Goal: Task Accomplishment & Management: Complete application form

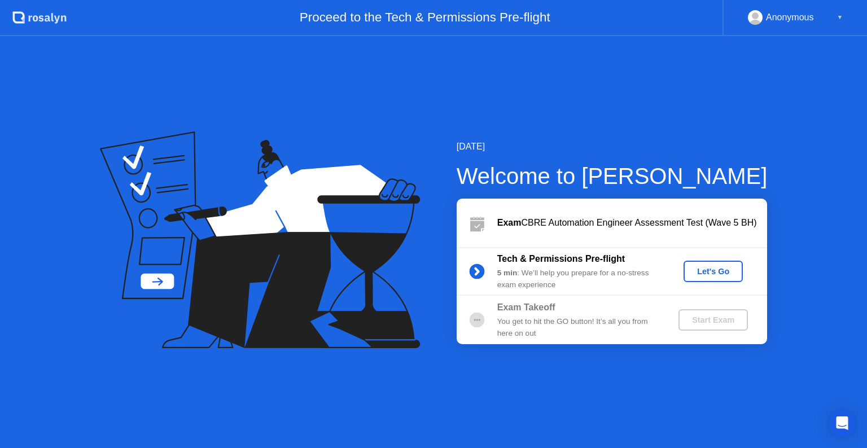
click at [701, 270] on div "Let's Go" at bounding box center [713, 271] width 50 height 9
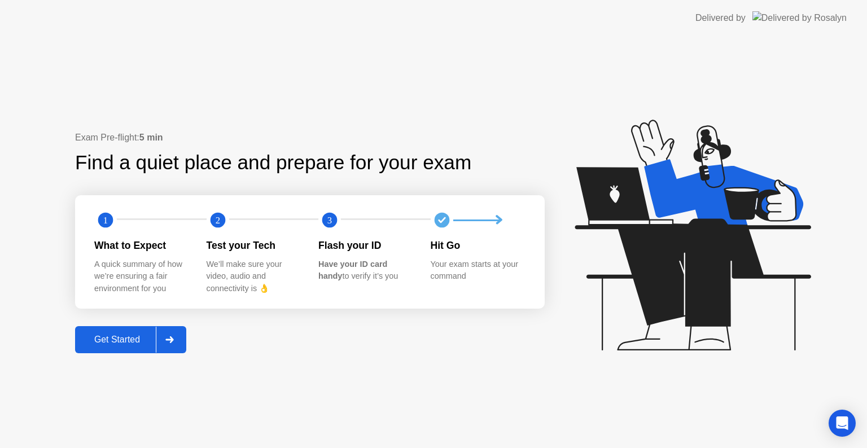
click at [104, 345] on div "Get Started" at bounding box center [116, 340] width 77 height 10
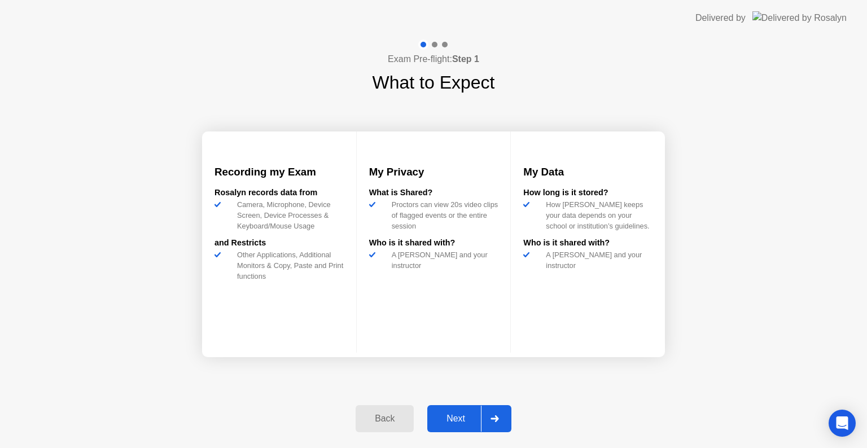
click at [444, 417] on div "Next" at bounding box center [456, 419] width 50 height 10
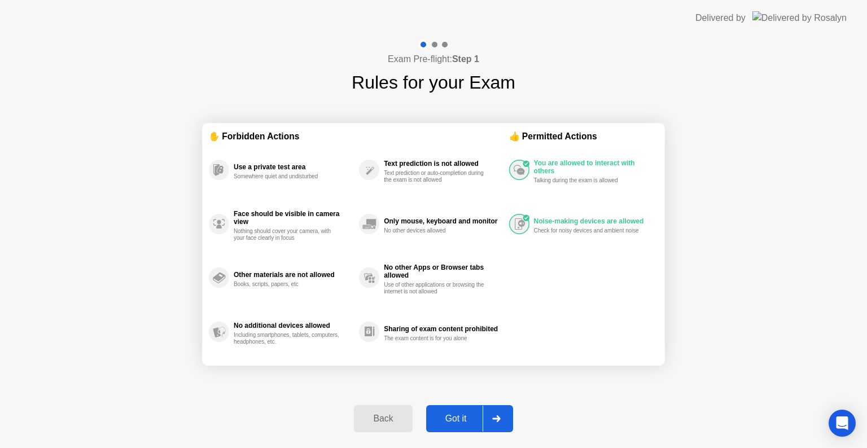
click at [444, 417] on div "Got it" at bounding box center [456, 419] width 53 height 10
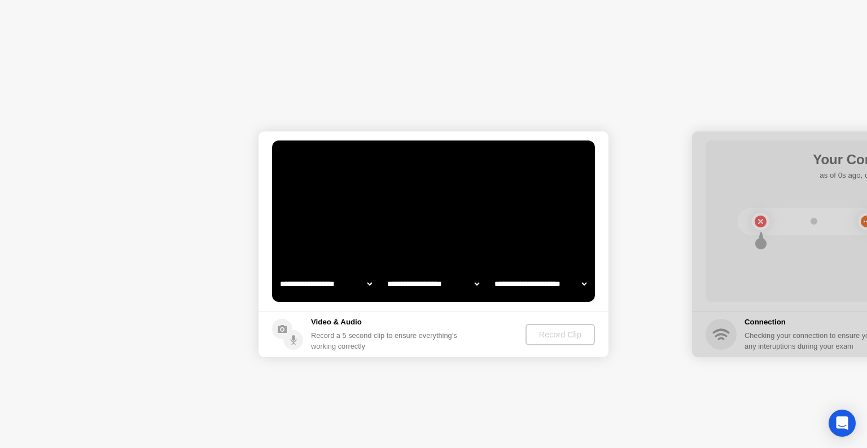
select select "**********"
select select "*******"
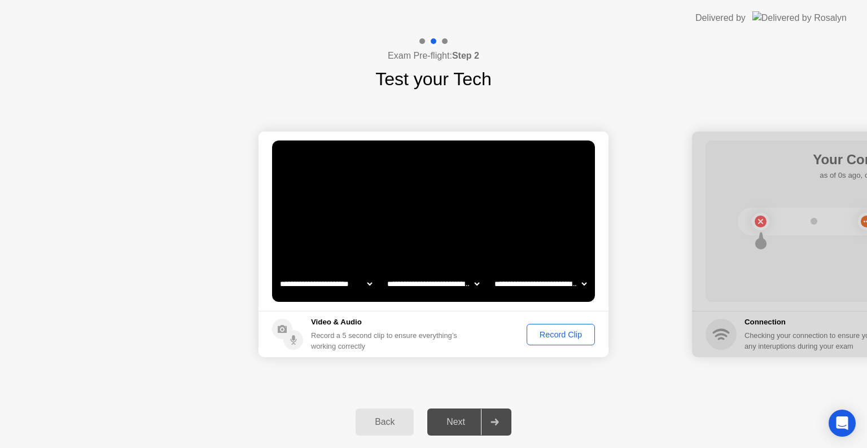
click at [551, 336] on div "Record Clip" at bounding box center [561, 334] width 60 height 9
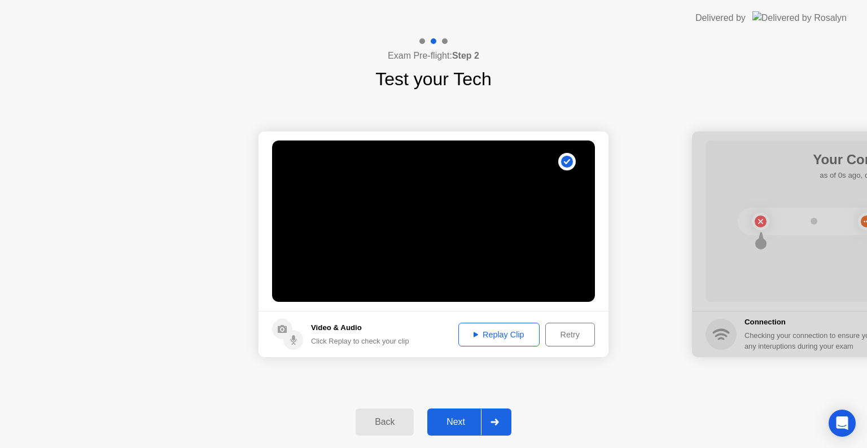
click at [494, 338] on div "Replay Clip" at bounding box center [498, 334] width 73 height 9
click at [442, 423] on div "Next" at bounding box center [456, 422] width 50 height 10
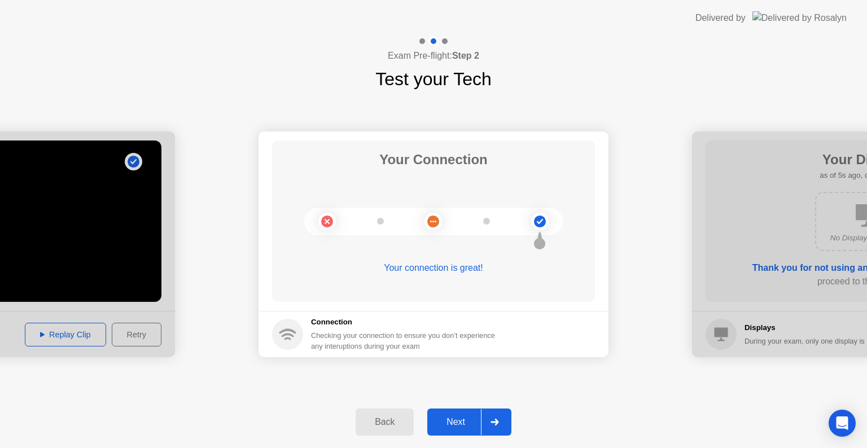
click at [442, 423] on div "Next" at bounding box center [456, 422] width 50 height 10
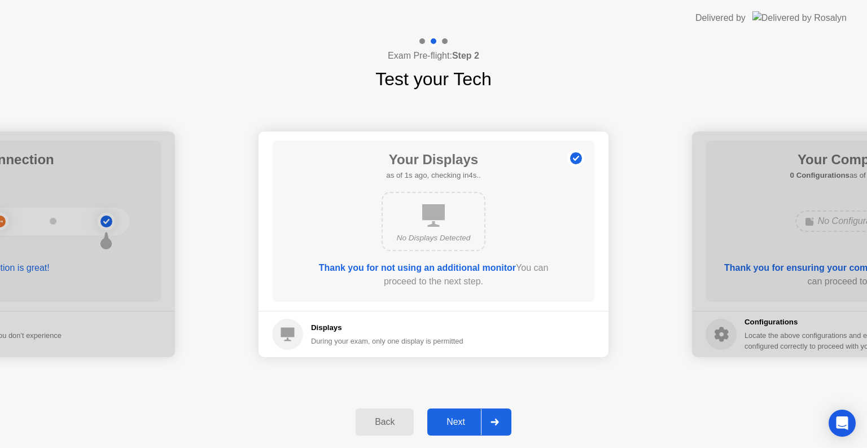
click at [442, 423] on div "Next" at bounding box center [456, 422] width 50 height 10
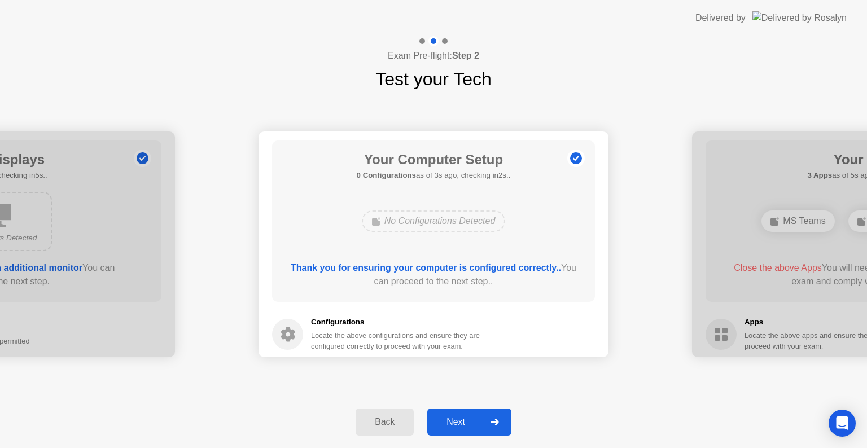
click at [442, 423] on div "Next" at bounding box center [456, 422] width 50 height 10
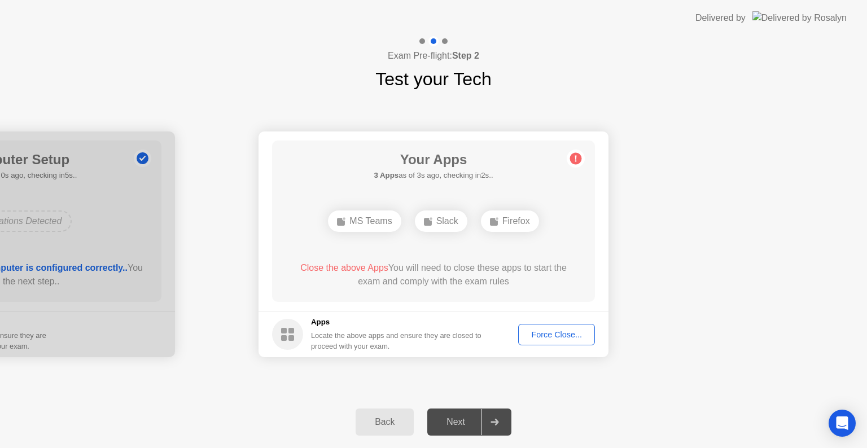
click at [550, 334] on div "Force Close..." at bounding box center [556, 334] width 69 height 9
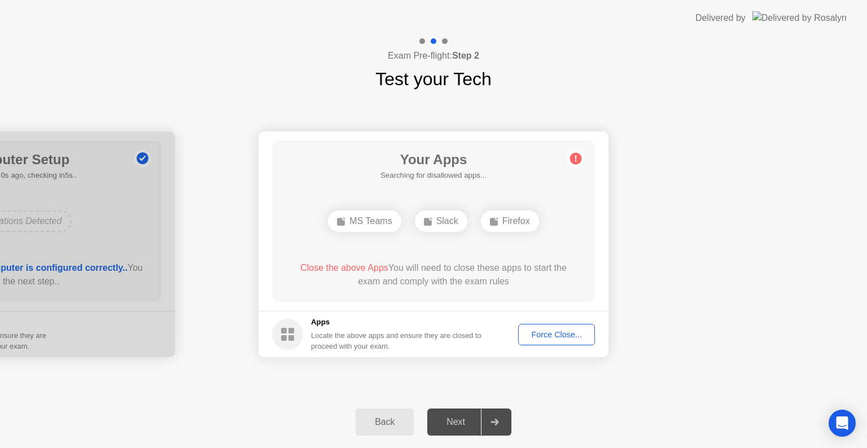
click at [460, 418] on div "Next" at bounding box center [456, 422] width 50 height 10
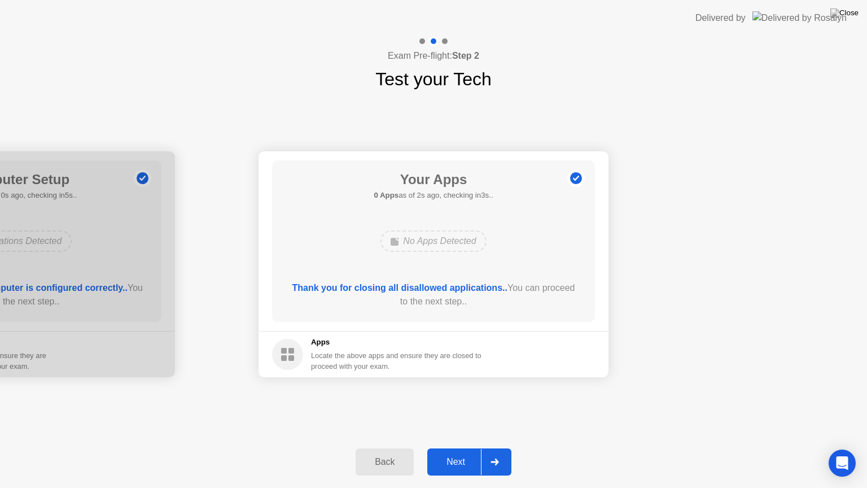
click at [457, 448] on div "Next" at bounding box center [456, 462] width 50 height 10
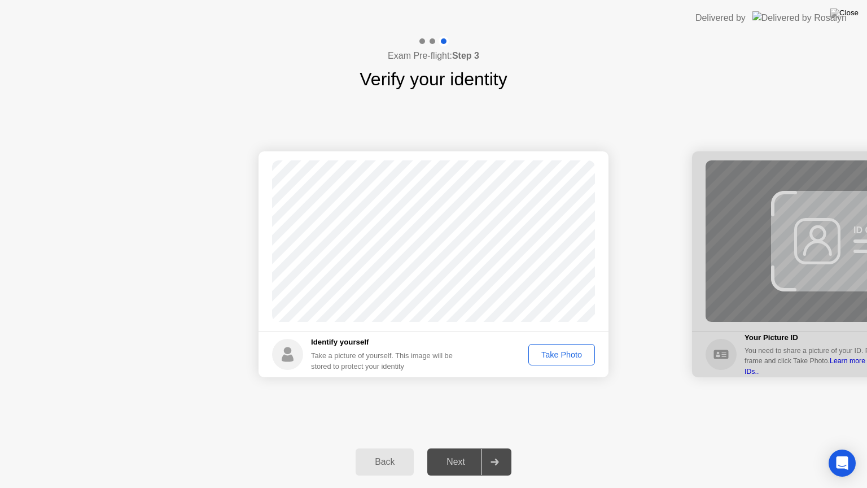
click at [553, 356] on div "Take Photo" at bounding box center [561, 354] width 59 height 9
click at [569, 352] on div "Retake" at bounding box center [569, 354] width 44 height 9
click at [569, 352] on div "Take Photo" at bounding box center [561, 354] width 59 height 9
click at [448, 448] on div "Next" at bounding box center [456, 462] width 50 height 10
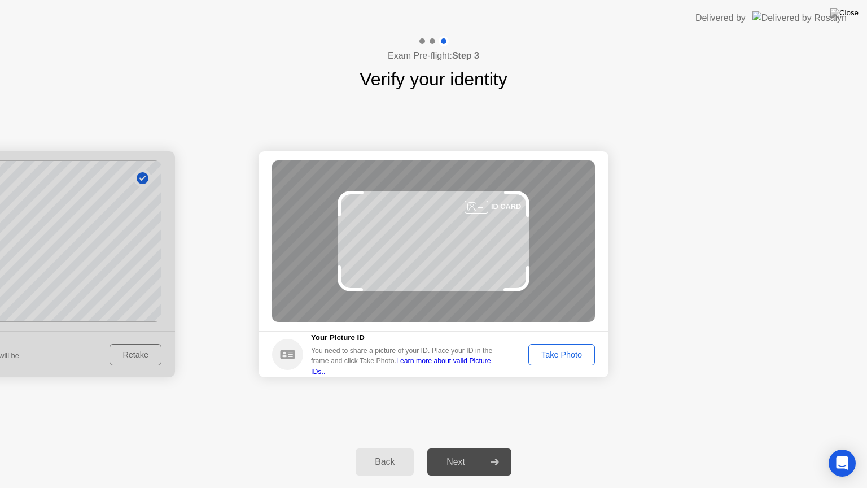
click at [562, 353] on div "Take Photo" at bounding box center [561, 354] width 59 height 9
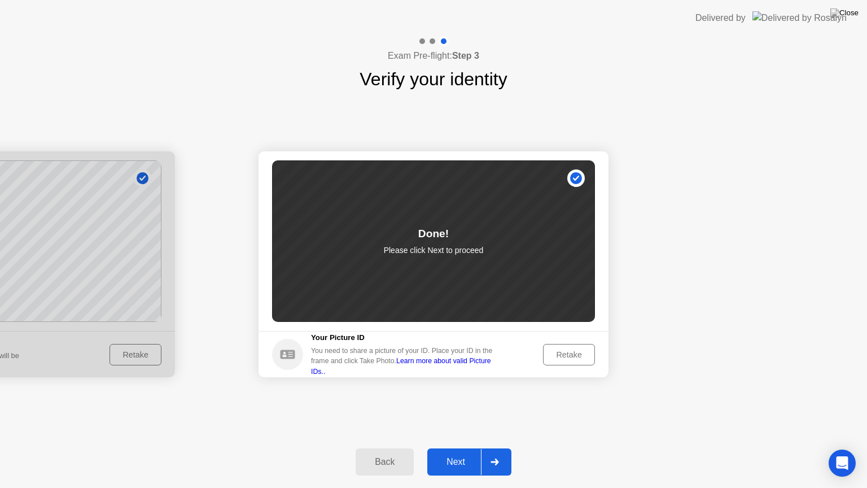
click at [455, 448] on div "Next" at bounding box center [456, 462] width 50 height 10
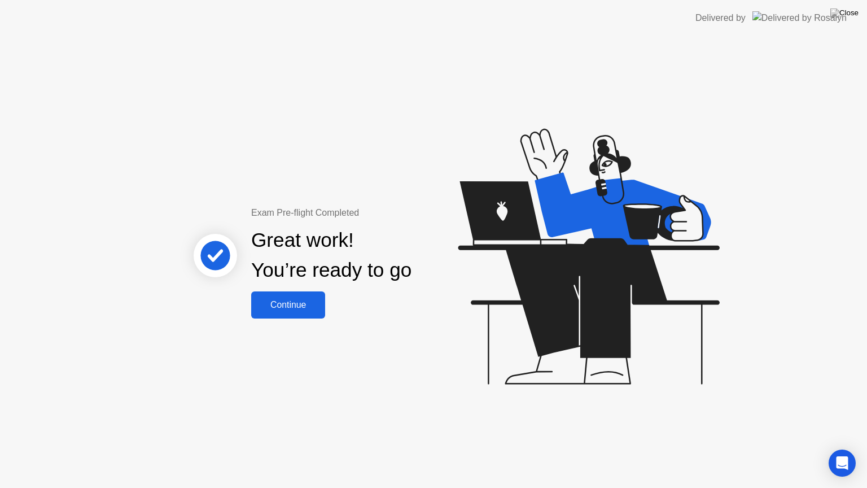
click at [289, 309] on div "Continue" at bounding box center [288, 305] width 67 height 10
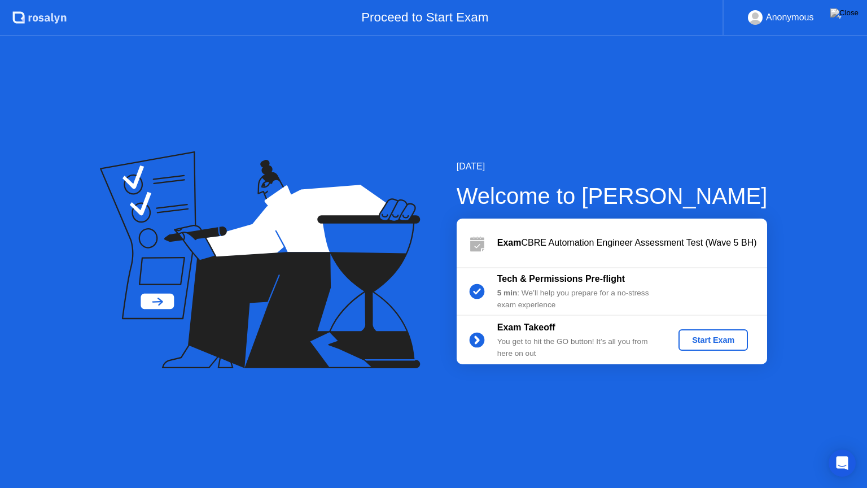
click at [698, 346] on button "Start Exam" at bounding box center [713, 339] width 69 height 21
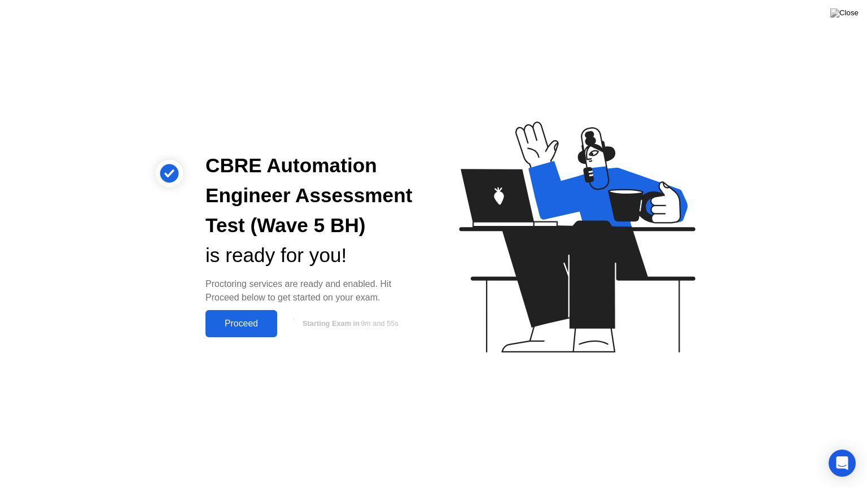
click at [252, 318] on div "Proceed" at bounding box center [241, 323] width 65 height 10
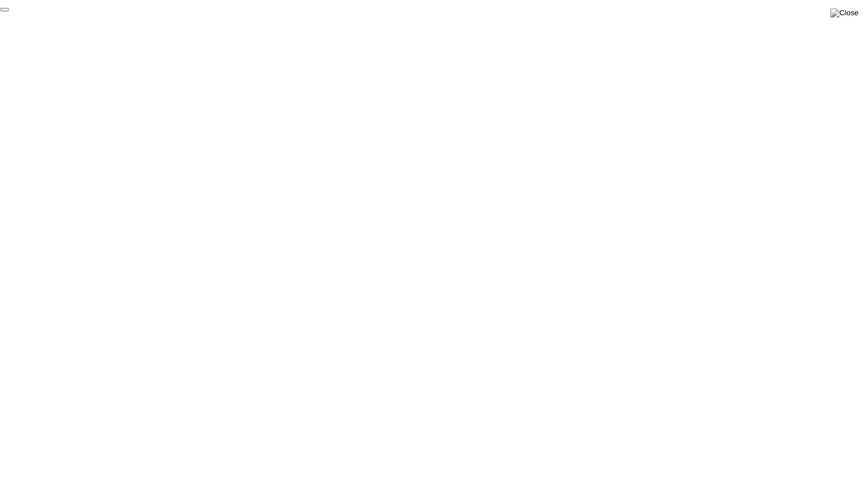
click div "End Proctoring Session"
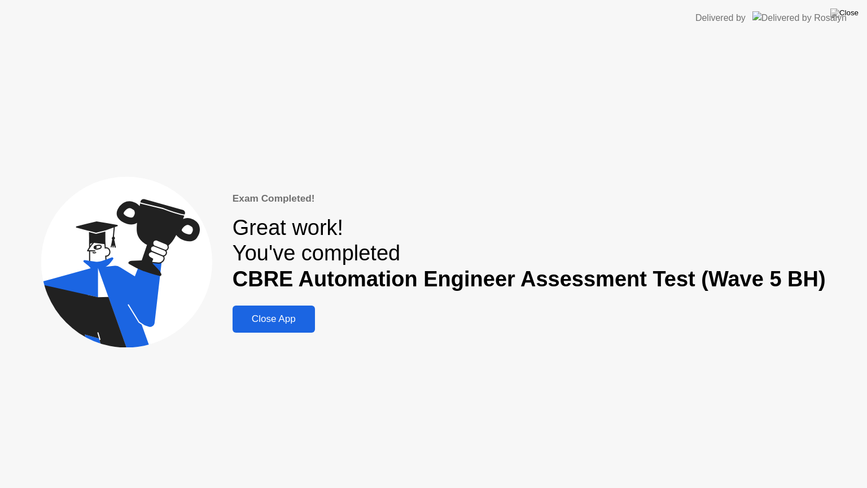
click at [281, 325] on div "Close App" at bounding box center [274, 318] width 76 height 11
